Goal: Task Accomplishment & Management: Use online tool/utility

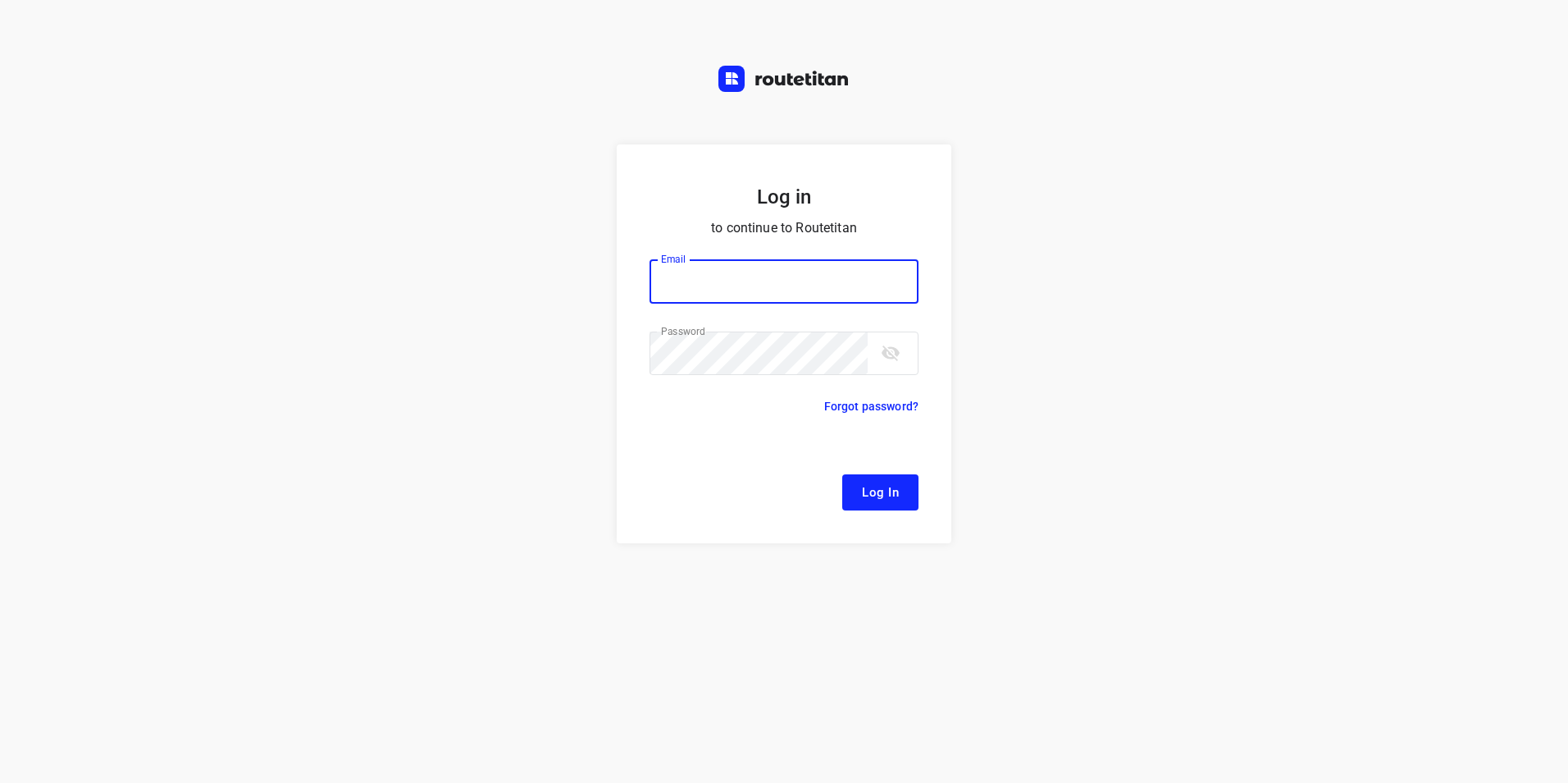
type input "[EMAIL_ADDRESS][DOMAIN_NAME]"
click at [875, 503] on span "Log In" at bounding box center [880, 492] width 37 height 22
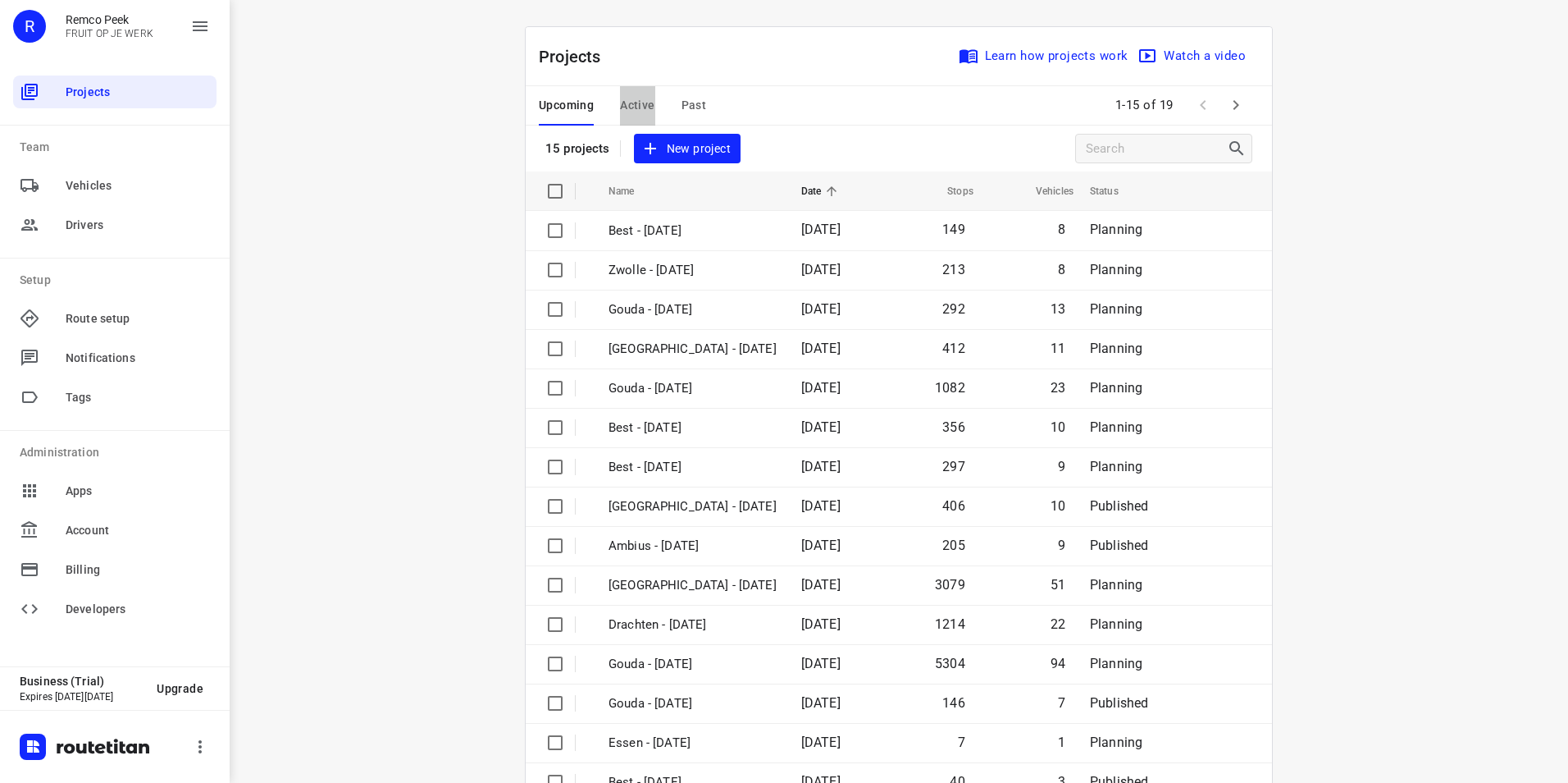
click at [629, 104] on span "Active" at bounding box center [637, 105] width 34 height 21
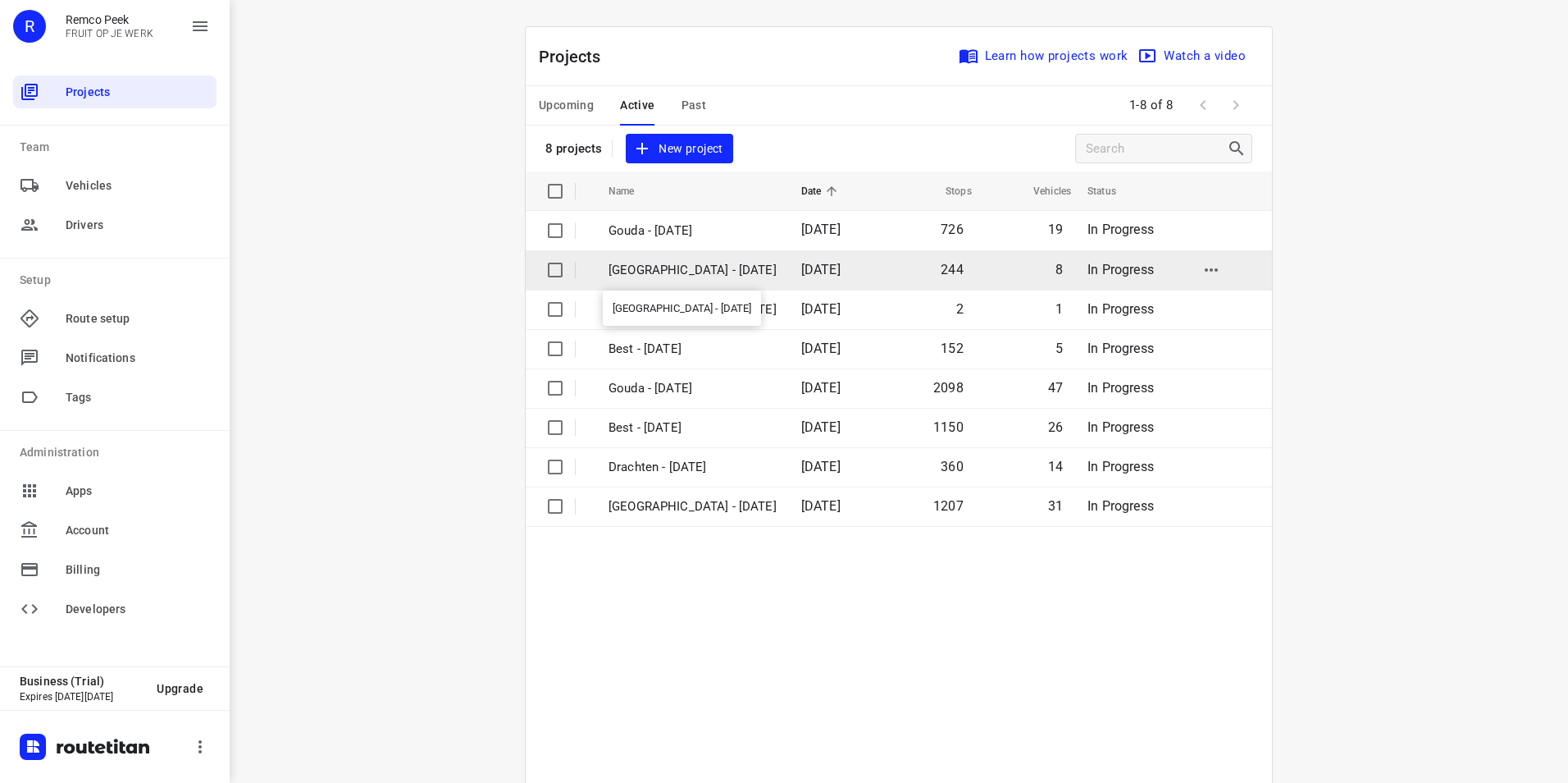
click at [681, 273] on p "[GEOGRAPHIC_DATA] - [DATE]" at bounding box center [693, 270] width 168 height 19
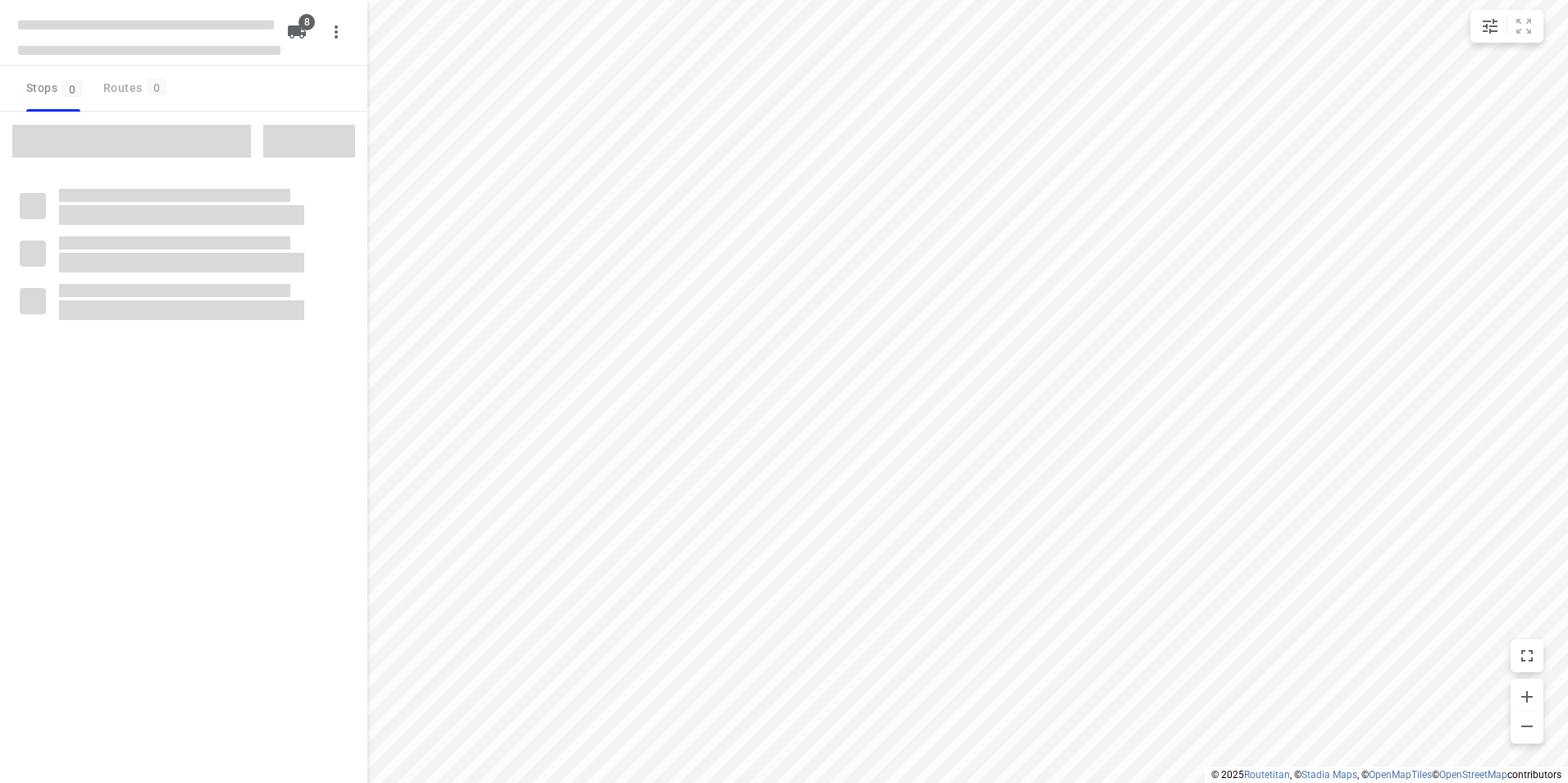
checkbox input "true"
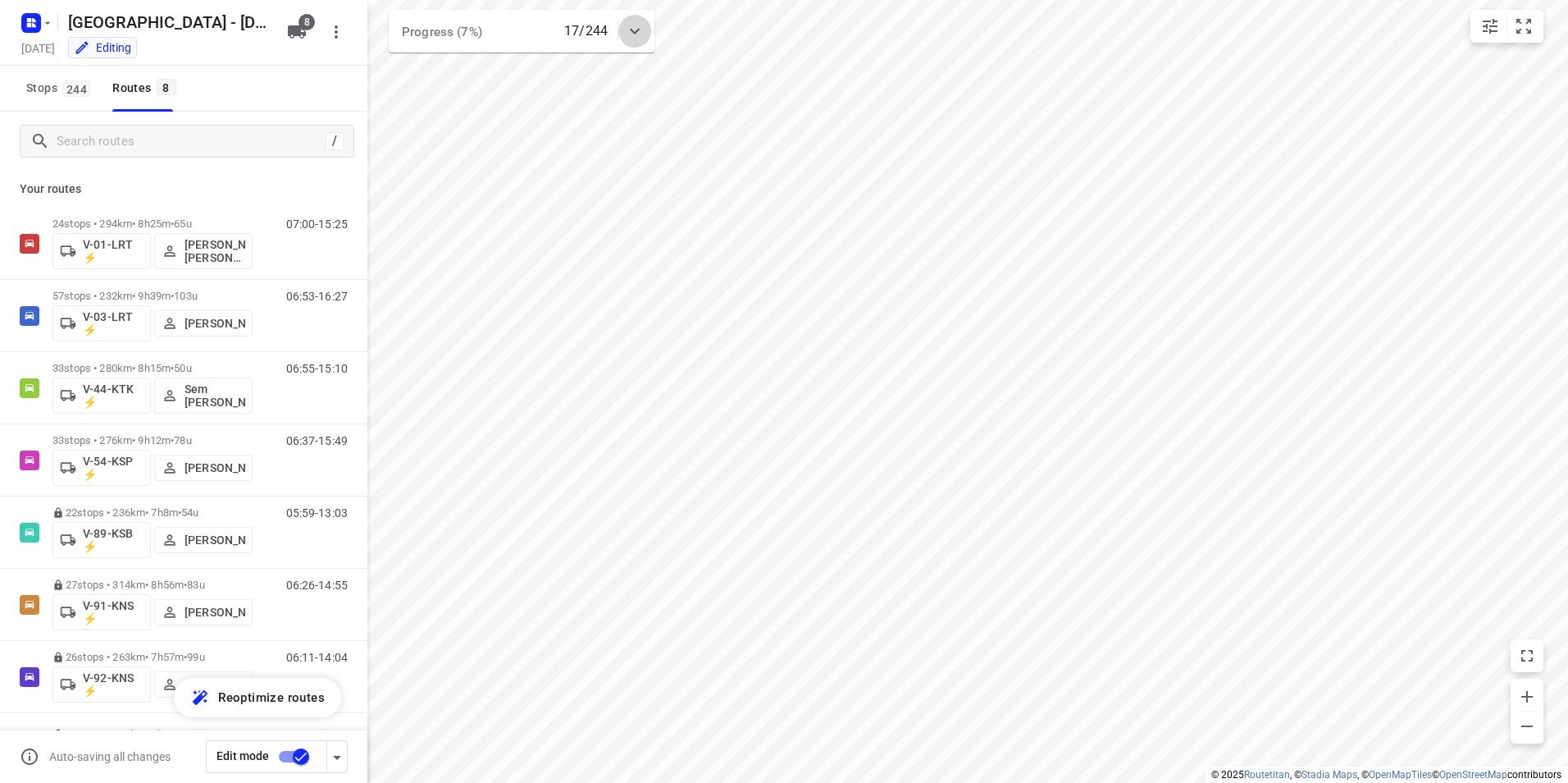
click at [639, 35] on icon at bounding box center [635, 32] width 20 height 20
click at [639, 35] on icon at bounding box center [635, 38] width 20 height 20
